Goal: Task Accomplishment & Management: Use online tool/utility

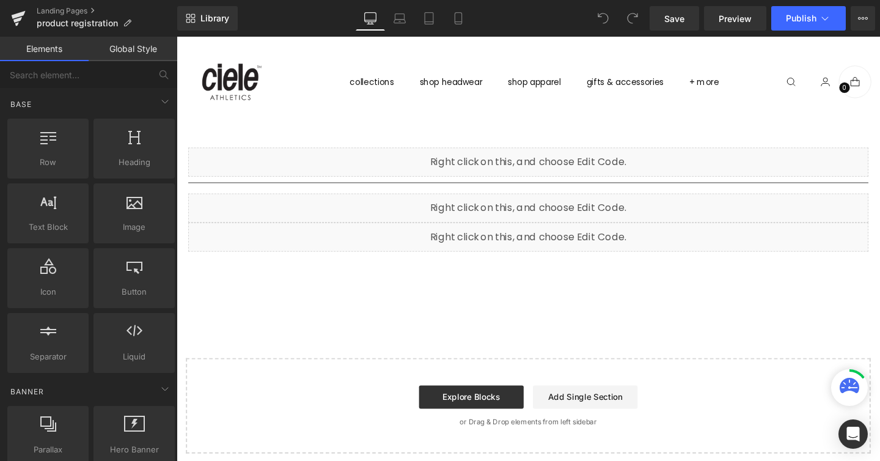
scroll to position [57, 0]
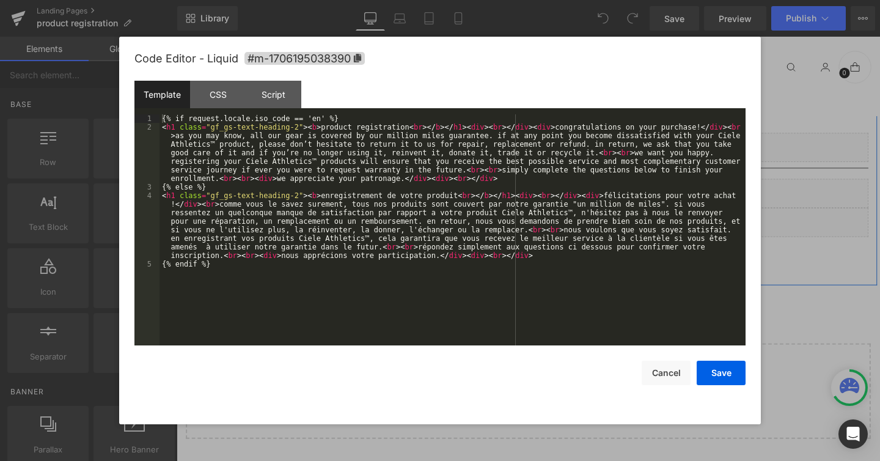
click at [560, 148] on div "Liquid" at bounding box center [546, 152] width 715 height 31
drag, startPoint x: 555, startPoint y: 129, endPoint x: 696, endPoint y: 128, distance: 141.2
click at [696, 128] on div "{% if request.locale.iso_code == 'en' %} < h1 class = "gf_gs-text-heading-2" > …" at bounding box center [452, 238] width 586 height 248
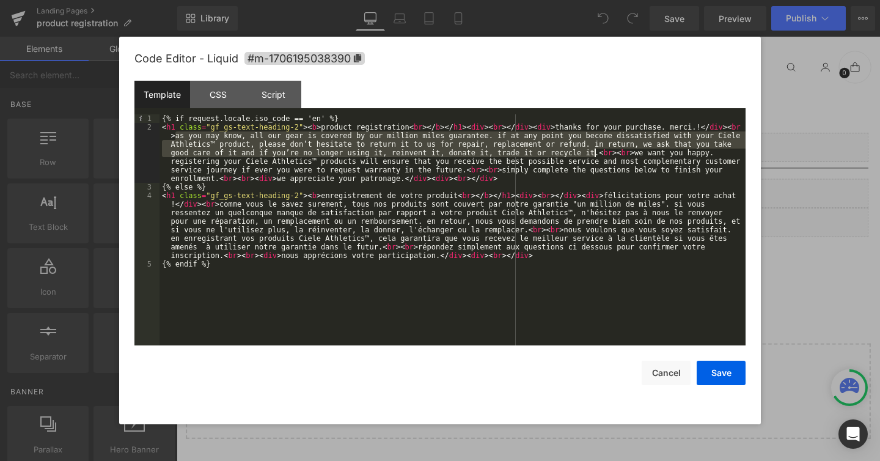
drag, startPoint x: 175, startPoint y: 136, endPoint x: 594, endPoint y: 156, distance: 419.0
click at [594, 156] on div "{% if request.locale.iso_code == 'en' %} < h1 class = "gf_gs-text-heading-2" > …" at bounding box center [452, 238] width 586 height 248
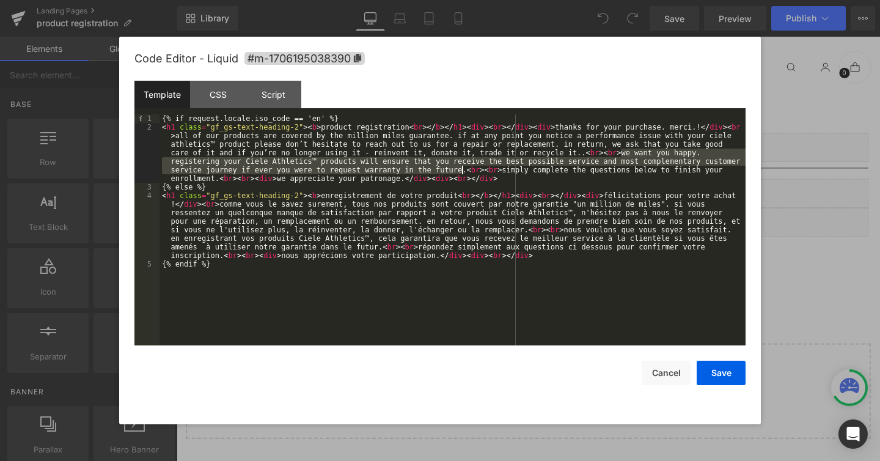
drag, startPoint x: 621, startPoint y: 153, endPoint x: 463, endPoint y: 172, distance: 159.4
click at [463, 172] on div "{% if request.locale.iso_code == 'en' %} < h1 class = "gf_gs-text-heading-2" > …" at bounding box center [452, 238] width 586 height 248
paste textarea
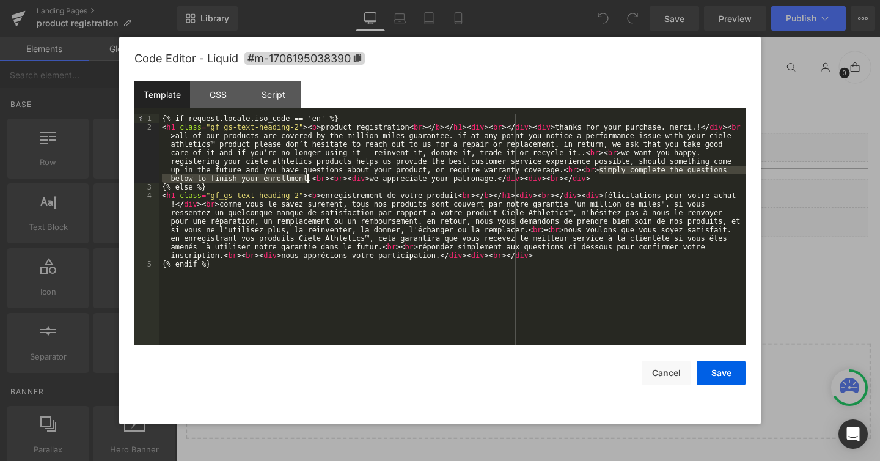
drag, startPoint x: 599, startPoint y: 171, endPoint x: 309, endPoint y: 180, distance: 291.0
click at [309, 180] on div "{% if request.locale.iso_code == 'en' %} < h1 class = "gf_gs-text-heading-2" > …" at bounding box center [452, 238] width 586 height 248
click at [723, 372] on button "Save" at bounding box center [721, 373] width 49 height 24
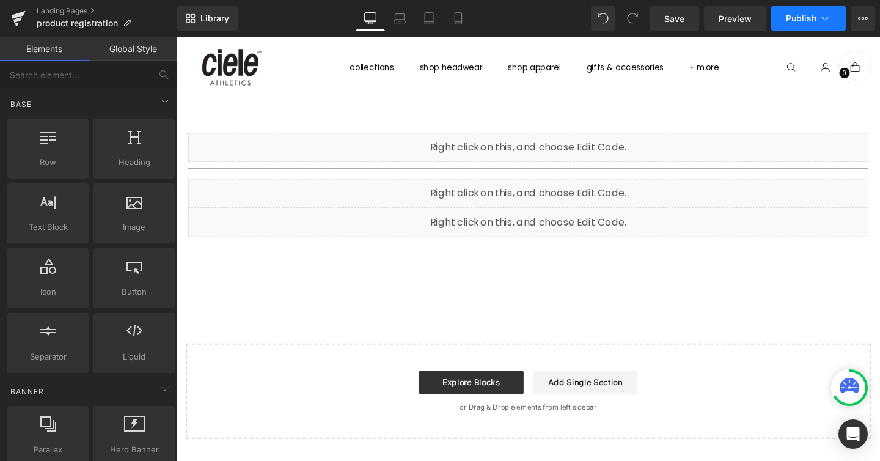
click at [797, 13] on span "Publish" at bounding box center [801, 18] width 31 height 10
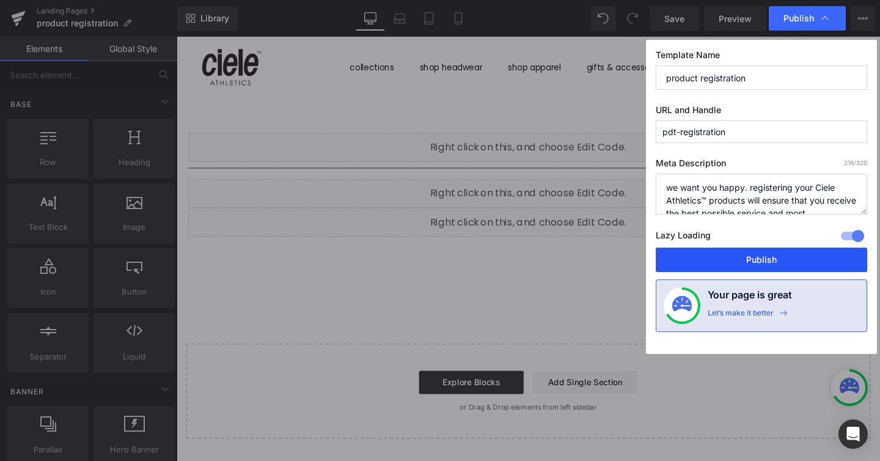
click at [675, 258] on button "Publish" at bounding box center [761, 259] width 211 height 24
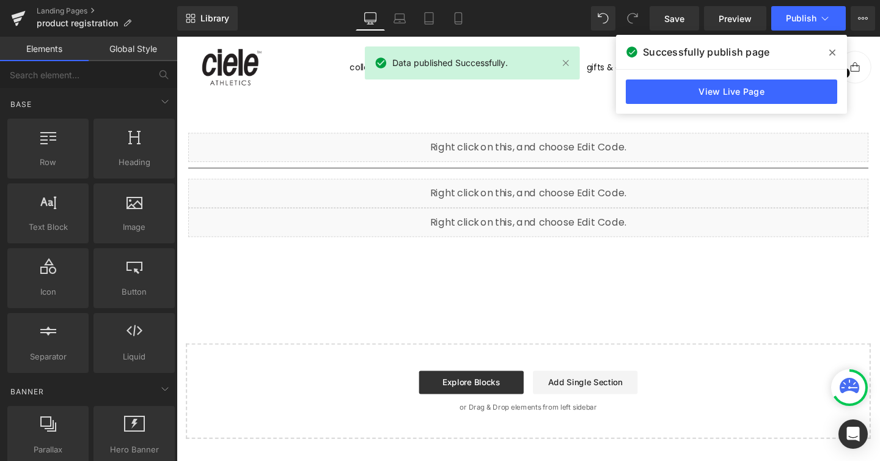
click at [656, 78] on div "View Live Page" at bounding box center [731, 92] width 231 height 44
click at [659, 93] on link "View Live Page" at bounding box center [731, 91] width 211 height 24
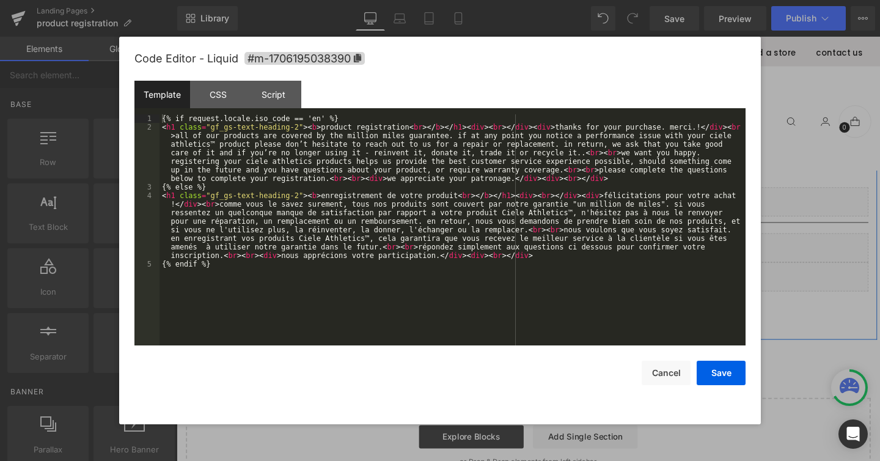
click at [566, 208] on div "Liquid" at bounding box center [546, 210] width 715 height 31
drag, startPoint x: 322, startPoint y: 195, endPoint x: 455, endPoint y: 191, distance: 132.7
click at [456, 191] on div "{% if request.locale.iso_code == 'en' %} < h1 class = "gf_gs-text-heading-2" > …" at bounding box center [452, 238] width 586 height 248
click at [609, 191] on div "{% if request.locale.iso_code == 'en' %} < h1 class = "gf_gs-text-heading-2" > …" at bounding box center [452, 238] width 586 height 248
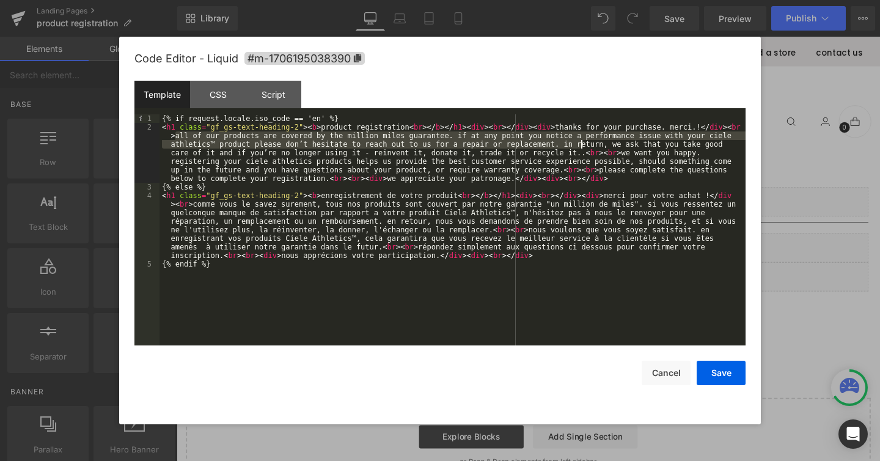
drag, startPoint x: 177, startPoint y: 131, endPoint x: 582, endPoint y: 148, distance: 406.1
click at [582, 148] on div "{% if request.locale.iso_code == 'en' %} < h1 class = "gf_gs-text-heading-2" > …" at bounding box center [452, 238] width 586 height 248
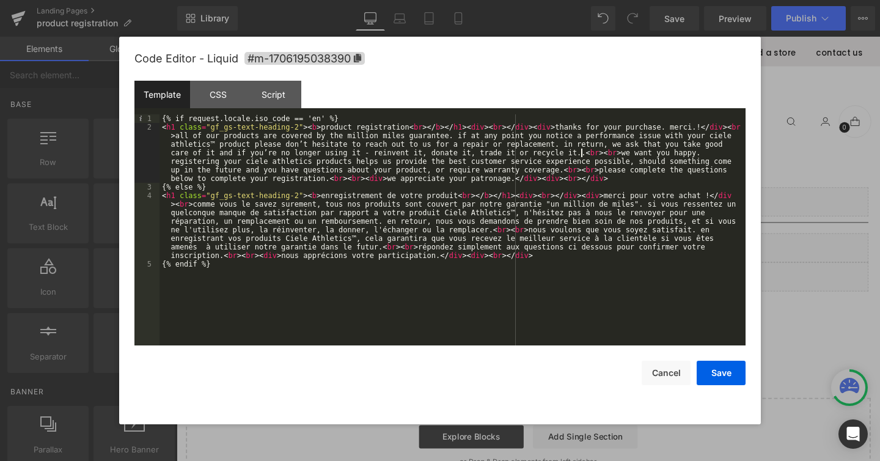
click at [582, 150] on div "{% if request.locale.iso_code == 'en' %} < h1 class = "gf_gs-text-heading-2" > …" at bounding box center [452, 238] width 586 height 248
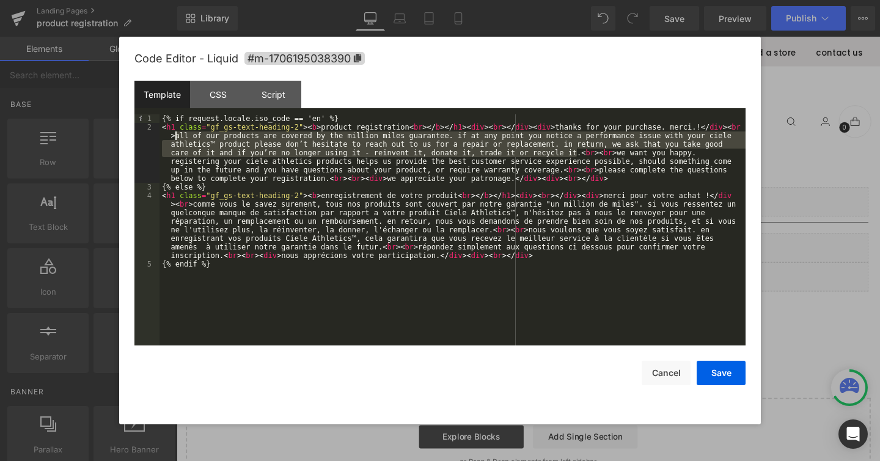
drag, startPoint x: 578, startPoint y: 150, endPoint x: 177, endPoint y: 134, distance: 401.1
click at [177, 134] on div "{% if request.locale.iso_code == 'en' %} < h1 class = "gf_gs-text-heading-2" > …" at bounding box center [452, 238] width 586 height 248
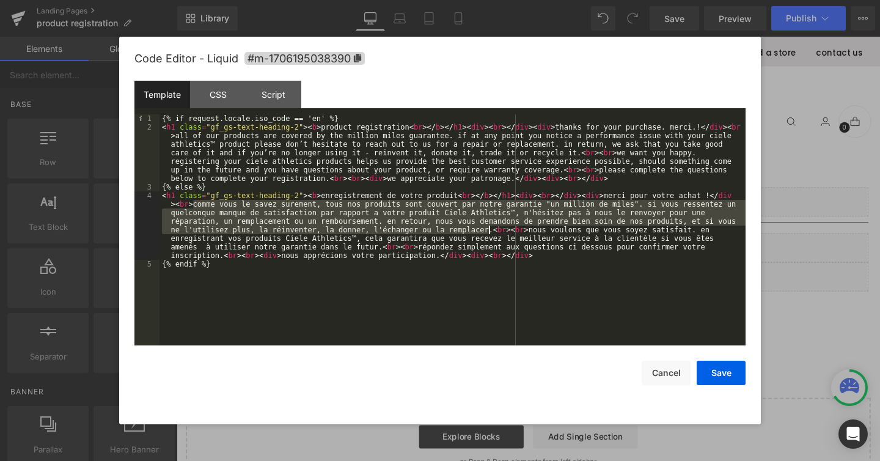
drag, startPoint x: 193, startPoint y: 205, endPoint x: 490, endPoint y: 226, distance: 297.7
click at [490, 226] on div "{% if request.locale.iso_code == 'en' %} < h1 class = "gf_gs-text-heading-2" > …" at bounding box center [452, 238] width 586 height 248
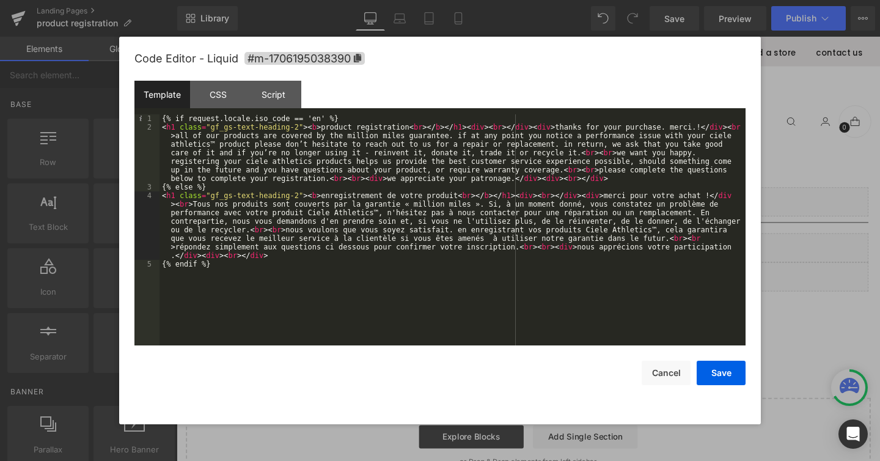
click at [197, 205] on div "{% if request.locale.iso_code == 'en' %} < h1 class = "gf_gs-text-heading-2" > …" at bounding box center [452, 238] width 586 height 248
click at [492, 203] on div "{% if request.locale.iso_code == 'en' %} < h1 class = "gf_gs-text-heading-2" > …" at bounding box center [452, 238] width 586 height 248
click at [701, 211] on div "{% if request.locale.iso_code == 'en' %} < h1 class = "gf_gs-text-heading-2" > …" at bounding box center [452, 238] width 586 height 248
click at [596, 222] on div "{% if request.locale.iso_code == 'en' %} < h1 class = "gf_gs-text-heading-2" > …" at bounding box center [452, 238] width 586 height 248
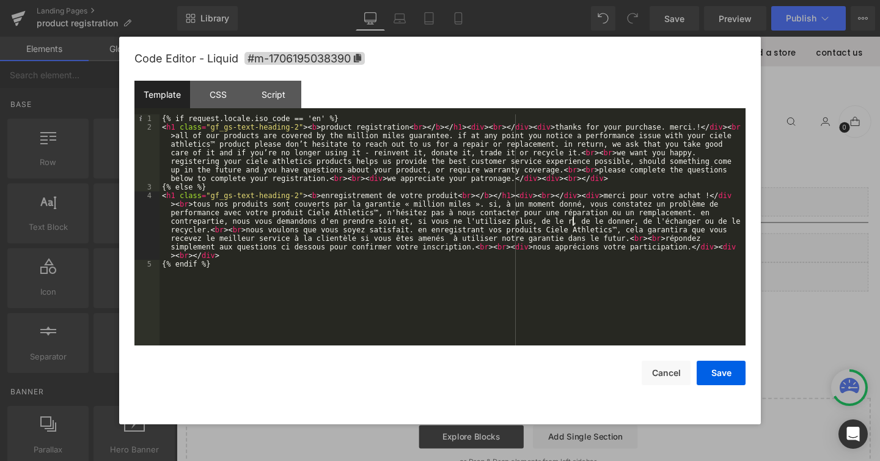
type textarea "´"
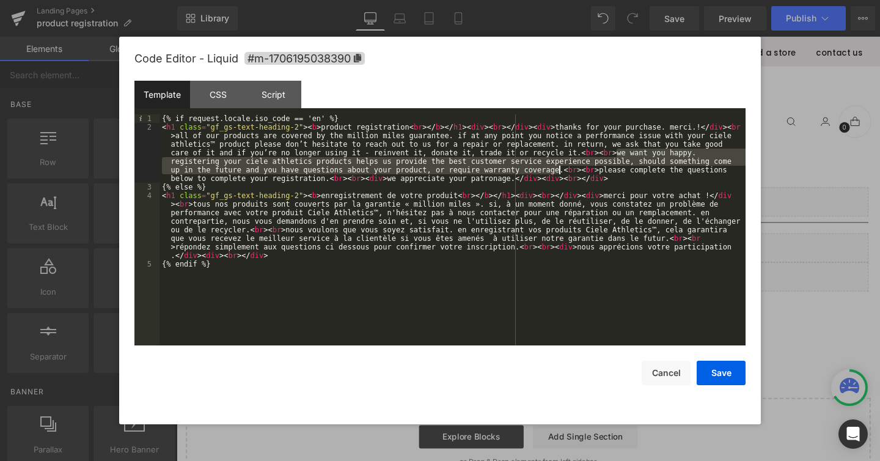
drag, startPoint x: 617, startPoint y: 150, endPoint x: 558, endPoint y: 169, distance: 61.6
click at [558, 169] on div "{% if request.locale.iso_code == 'en' %} < h1 class = "gf_gs-text-heading-2" > …" at bounding box center [452, 238] width 586 height 248
click at [508, 229] on div "{% if request.locale.iso_code == 'en' %} < h1 class = "gf_gs-text-heading-2" > …" at bounding box center [452, 238] width 586 height 248
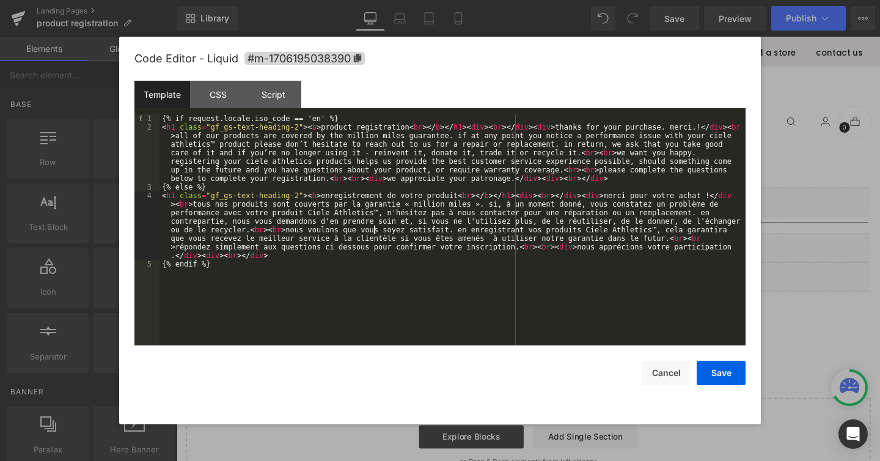
click at [375, 233] on div "{% if request.locale.iso_code == 'en' %} < h1 class = "gf_gs-text-heading-2" > …" at bounding box center [452, 238] width 586 height 248
click at [665, 237] on div "{% if request.locale.iso_code == 'en' %} < h1 class = "gf_gs-text-heading-2" > …" at bounding box center [452, 238] width 586 height 248
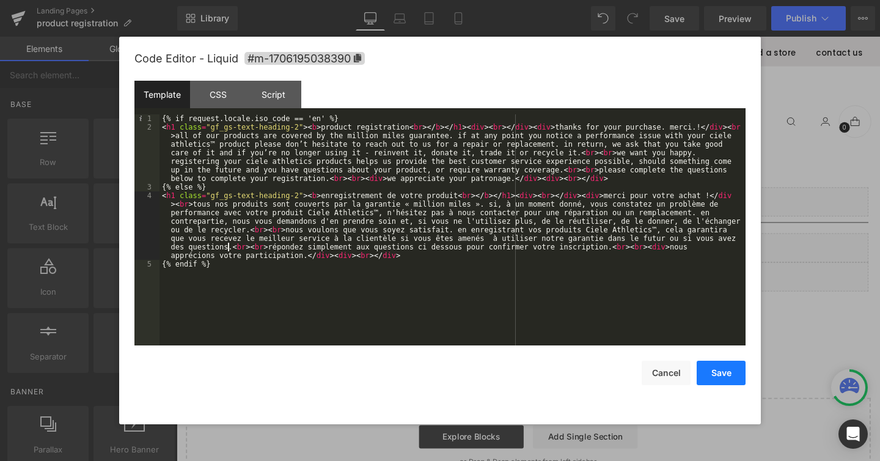
click at [733, 377] on button "Save" at bounding box center [721, 373] width 49 height 24
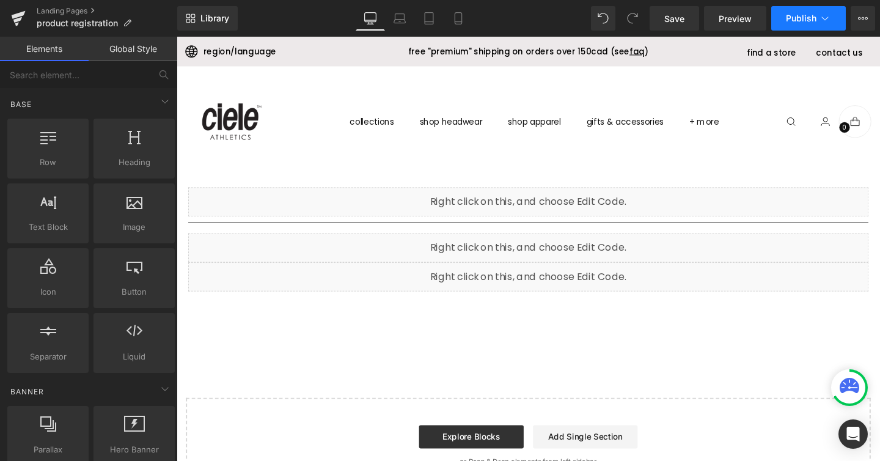
click at [804, 27] on button "Publish" at bounding box center [808, 18] width 75 height 24
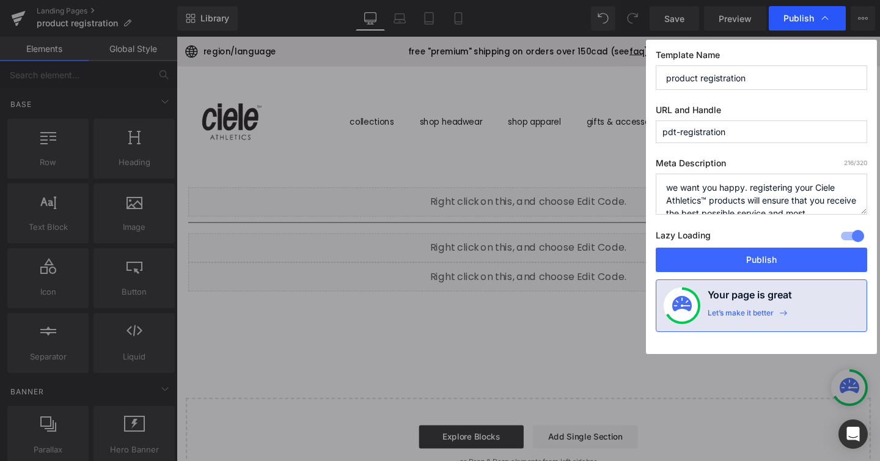
click at [803, 23] on span "Publish" at bounding box center [798, 18] width 31 height 11
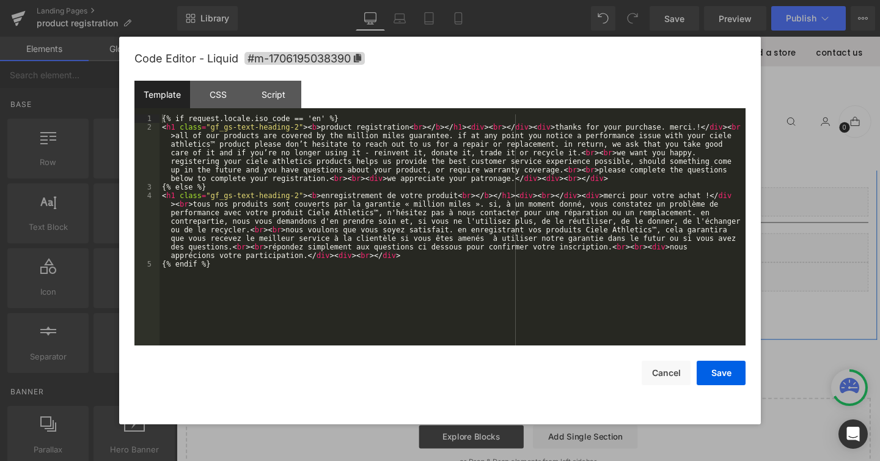
click at [567, 199] on link at bounding box center [560, 204] width 13 height 15
click at [456, 235] on div "{% if request.locale.iso_code == 'en' %} < h1 class = "gf_gs-text-heading-2" > …" at bounding box center [452, 238] width 586 height 248
click at [730, 377] on button "Save" at bounding box center [721, 373] width 49 height 24
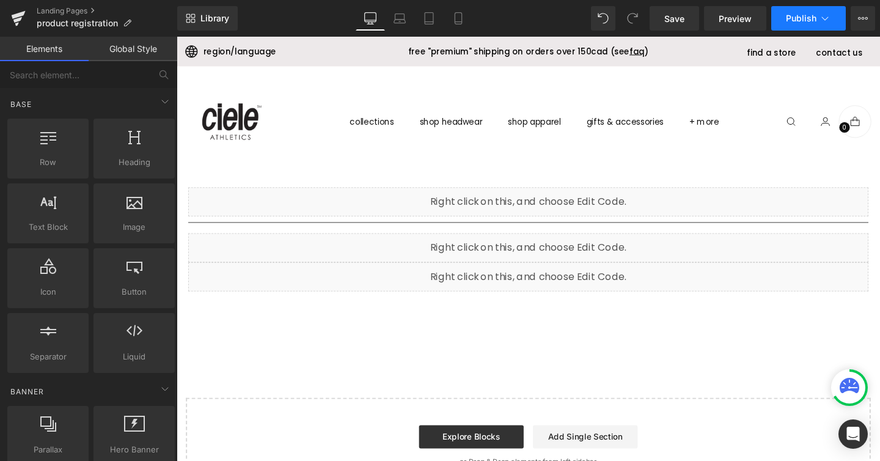
click at [830, 22] on icon at bounding box center [825, 18] width 12 height 12
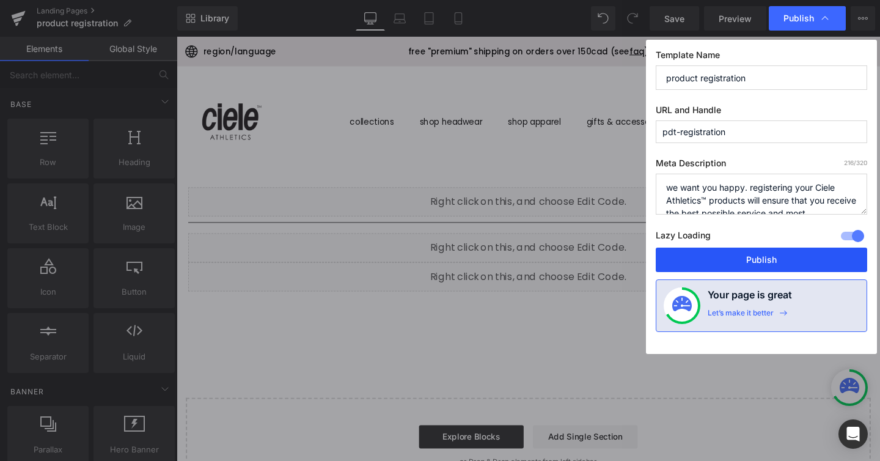
click at [737, 265] on button "Publish" at bounding box center [761, 259] width 211 height 24
